Goal: Information Seeking & Learning: Learn about a topic

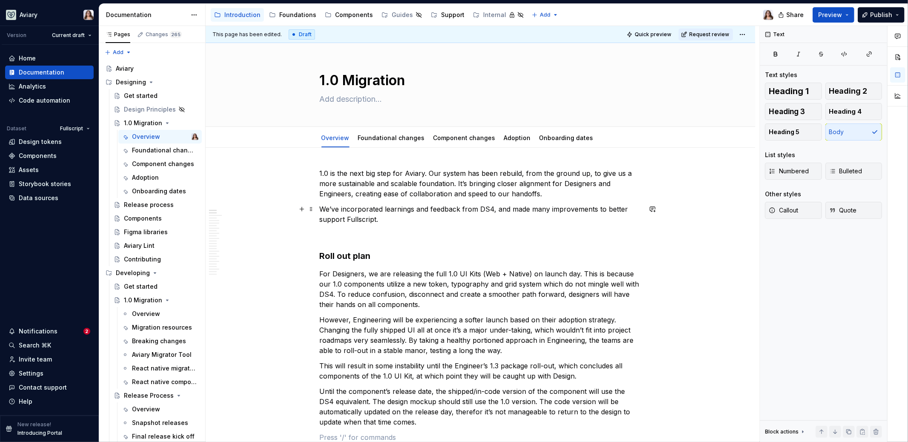
scroll to position [148, 0]
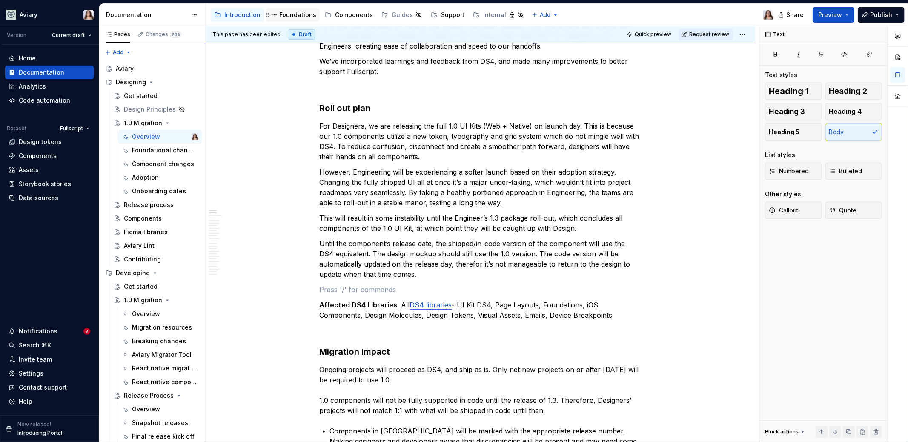
click at [298, 20] on div "Foundations" at bounding box center [293, 15] width 54 height 14
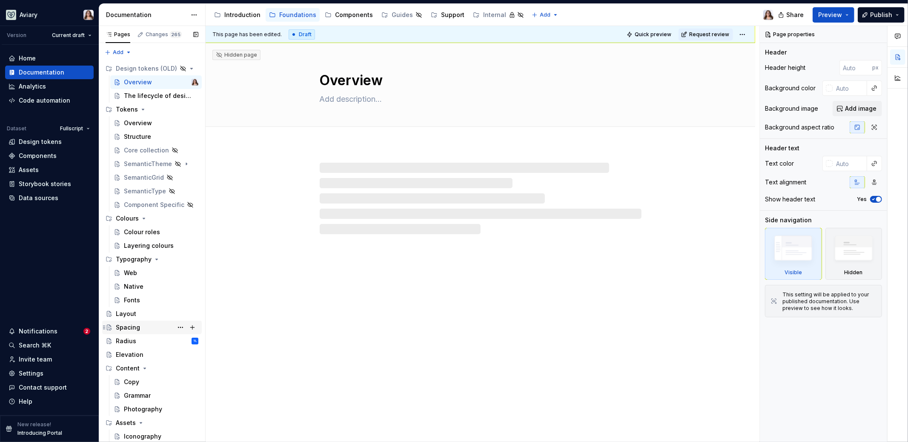
scroll to position [13, 0]
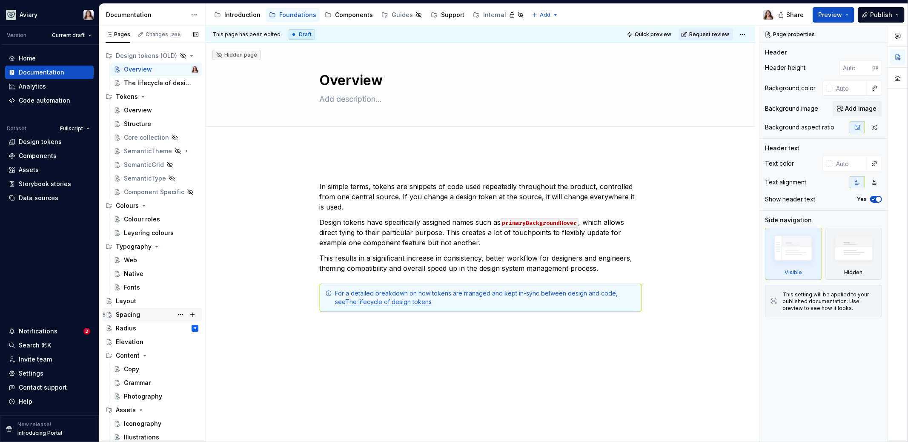
click at [136, 329] on div "Radius TL" at bounding box center [157, 328] width 83 height 9
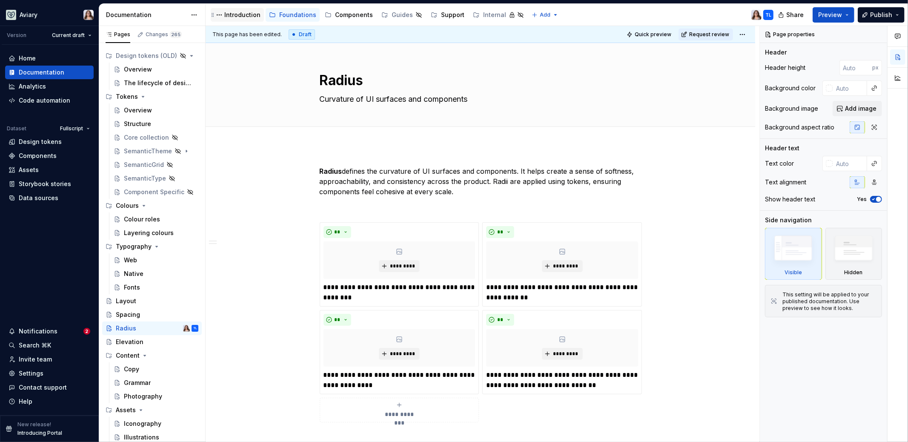
click at [246, 13] on div "Introduction" at bounding box center [242, 15] width 36 height 9
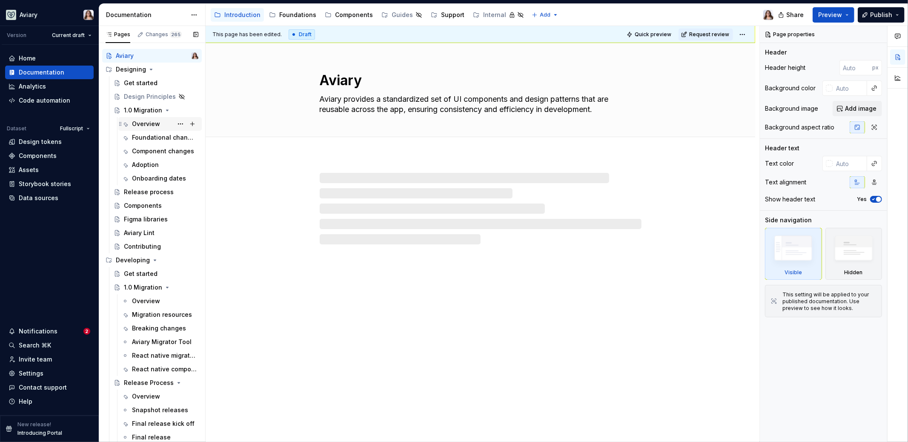
click at [149, 125] on div "Overview" at bounding box center [146, 124] width 28 height 9
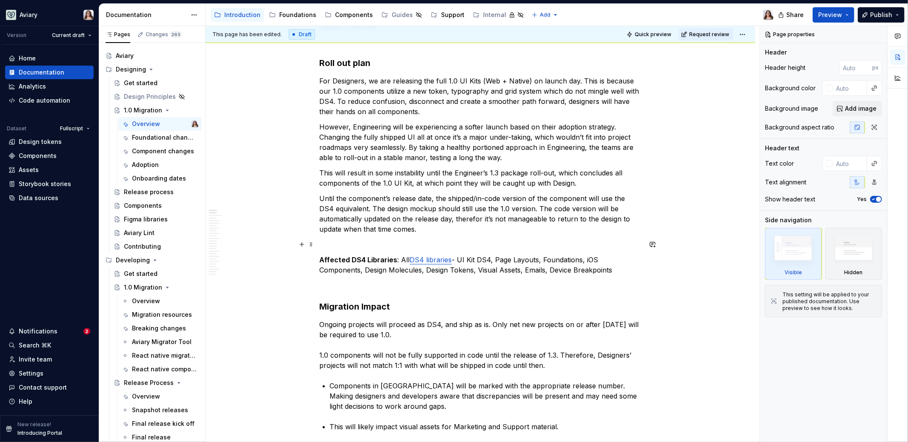
scroll to position [194, 0]
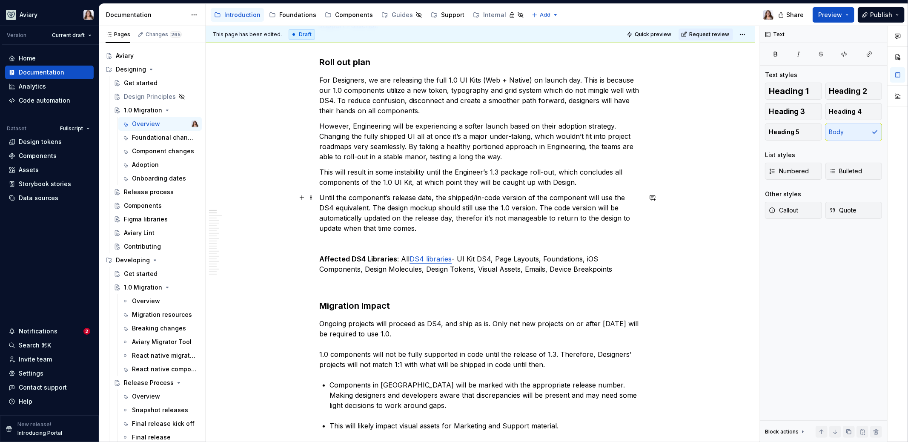
click at [424, 230] on p "Until the component’s release date, the shipped/in-code version of the componen…" at bounding box center [481, 212] width 322 height 41
type textarea "*"
